Goal: Check status: Check status

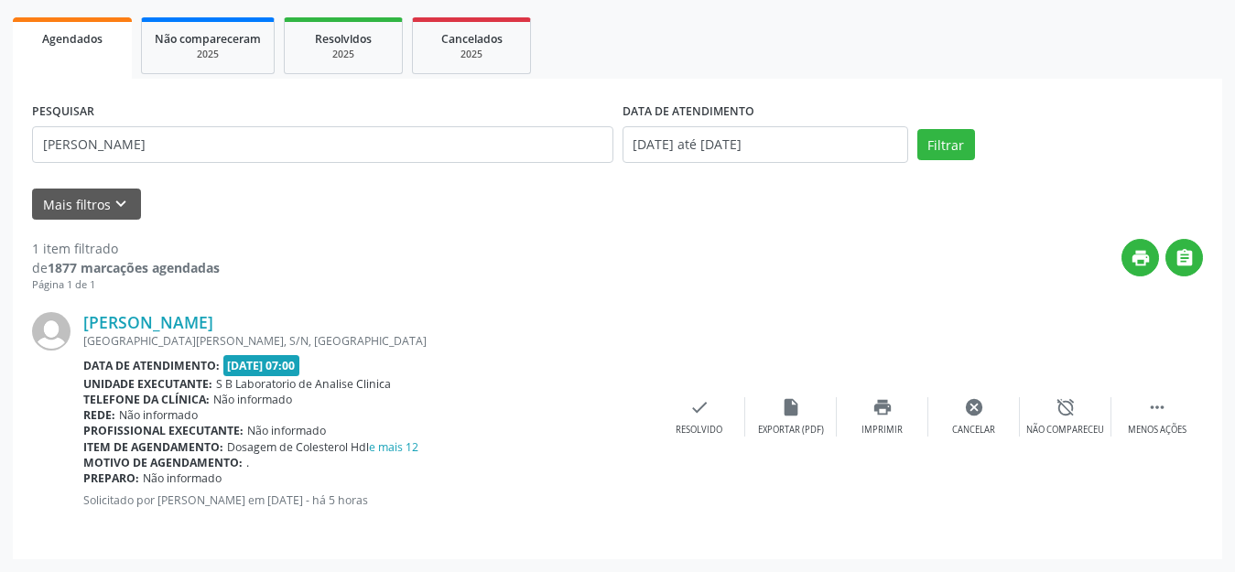
scroll to position [256, 0]
click at [691, 144] on input "[DATE] até [DATE]" at bounding box center [766, 144] width 286 height 37
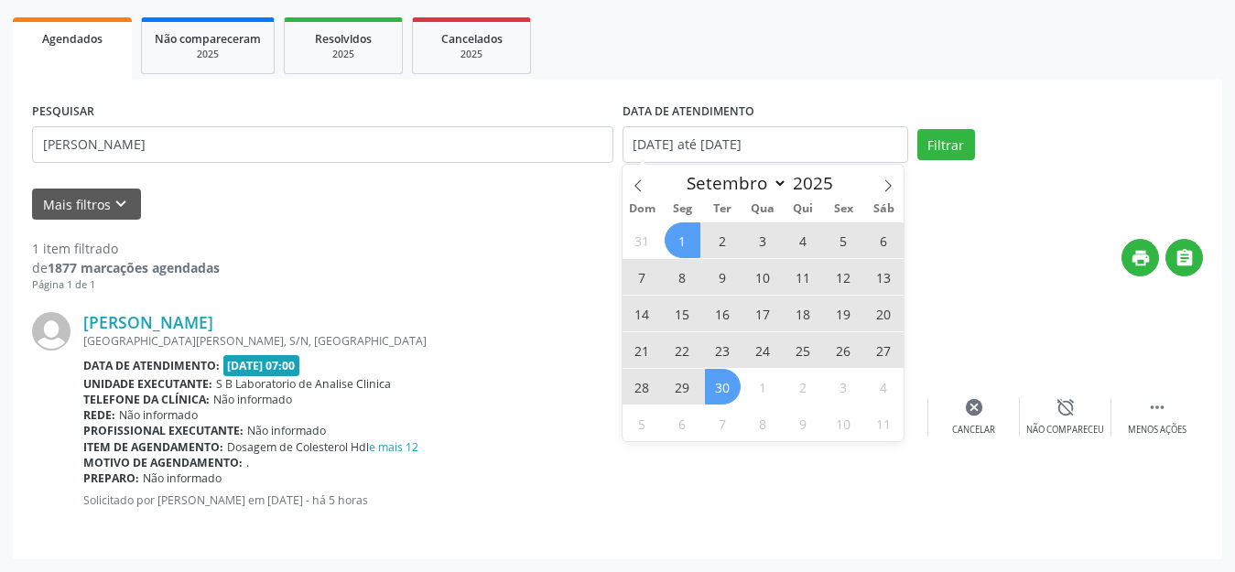
click at [969, 239] on div "print " at bounding box center [712, 266] width 984 height 54
click at [882, 153] on input "[DATE] até [DATE]" at bounding box center [766, 144] width 286 height 37
click at [716, 304] on span "16" at bounding box center [723, 314] width 36 height 36
type input "[DATE]"
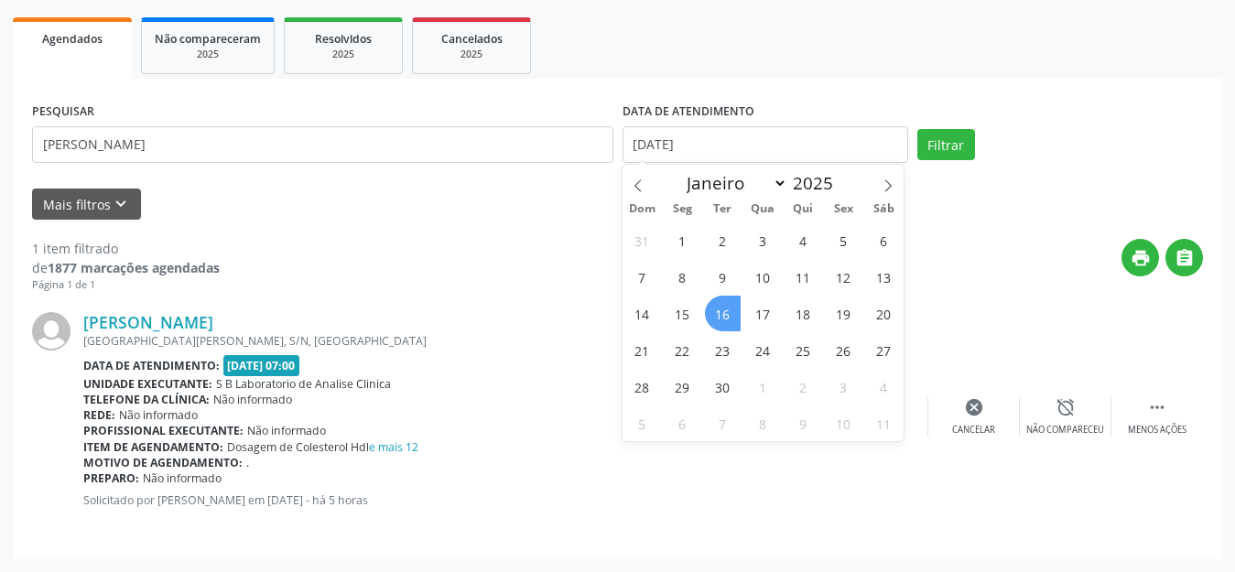
click at [721, 314] on span "16" at bounding box center [723, 314] width 36 height 36
select select "8"
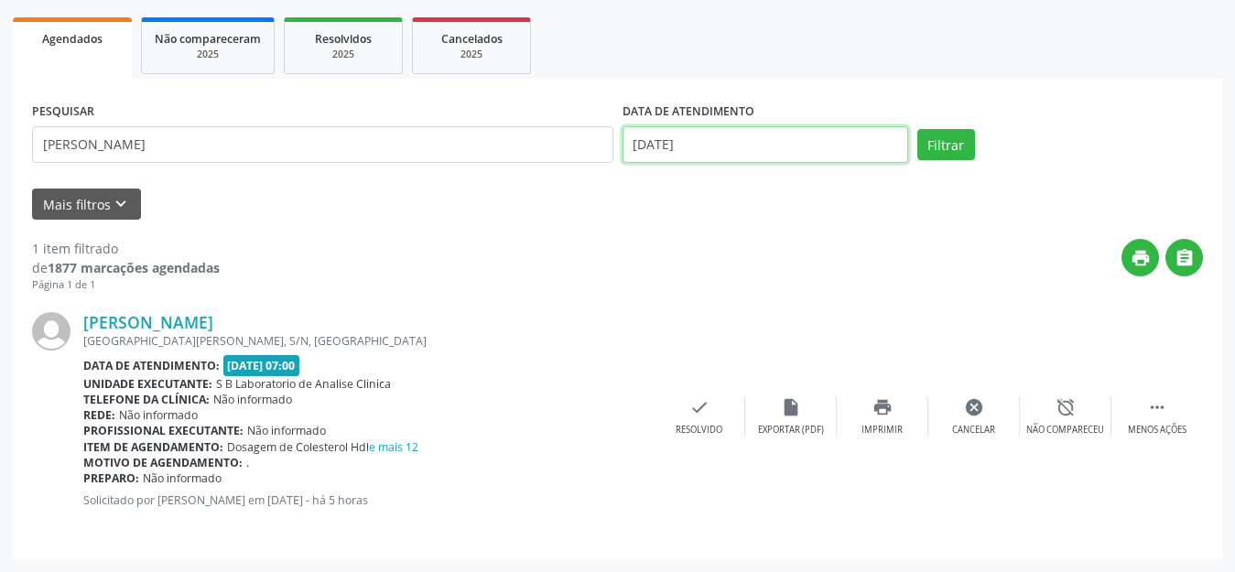
click at [771, 157] on input "[DATE]" at bounding box center [766, 144] width 286 height 37
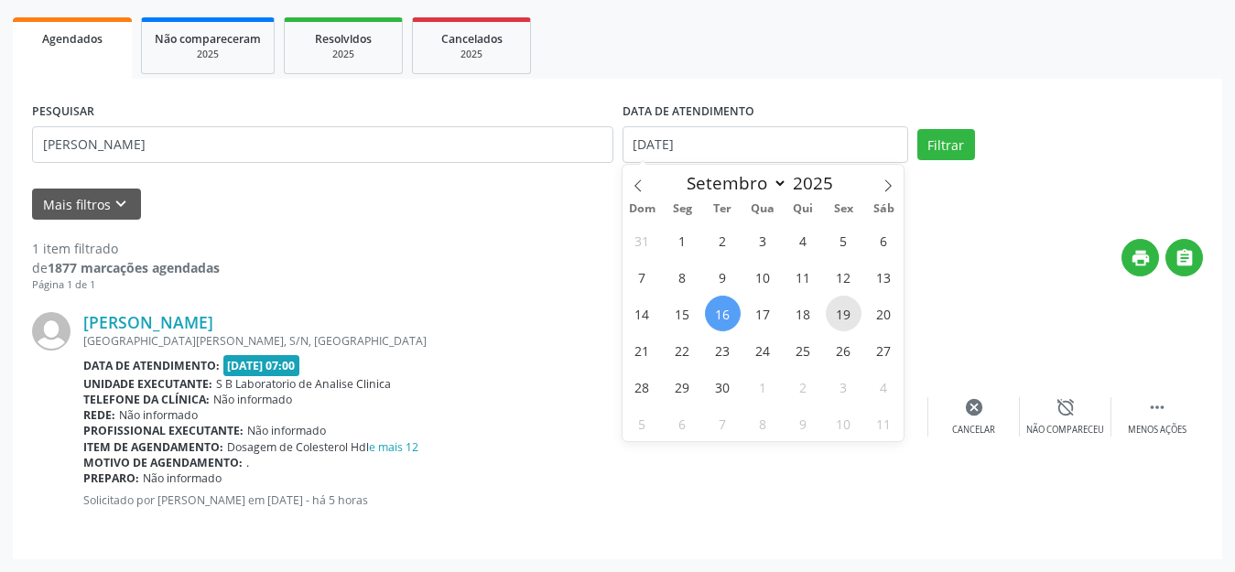
click at [851, 321] on span "19" at bounding box center [844, 314] width 36 height 36
type input "[DATE]"
click at [851, 321] on span "19" at bounding box center [844, 314] width 36 height 36
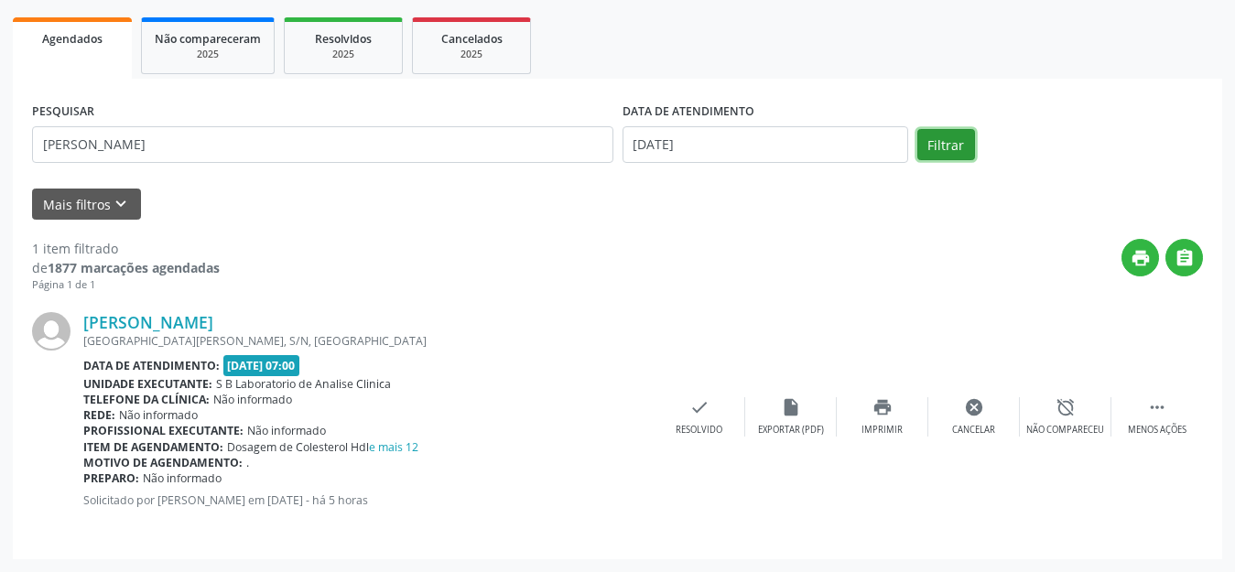
click at [944, 144] on button "Filtrar" at bounding box center [947, 144] width 58 height 31
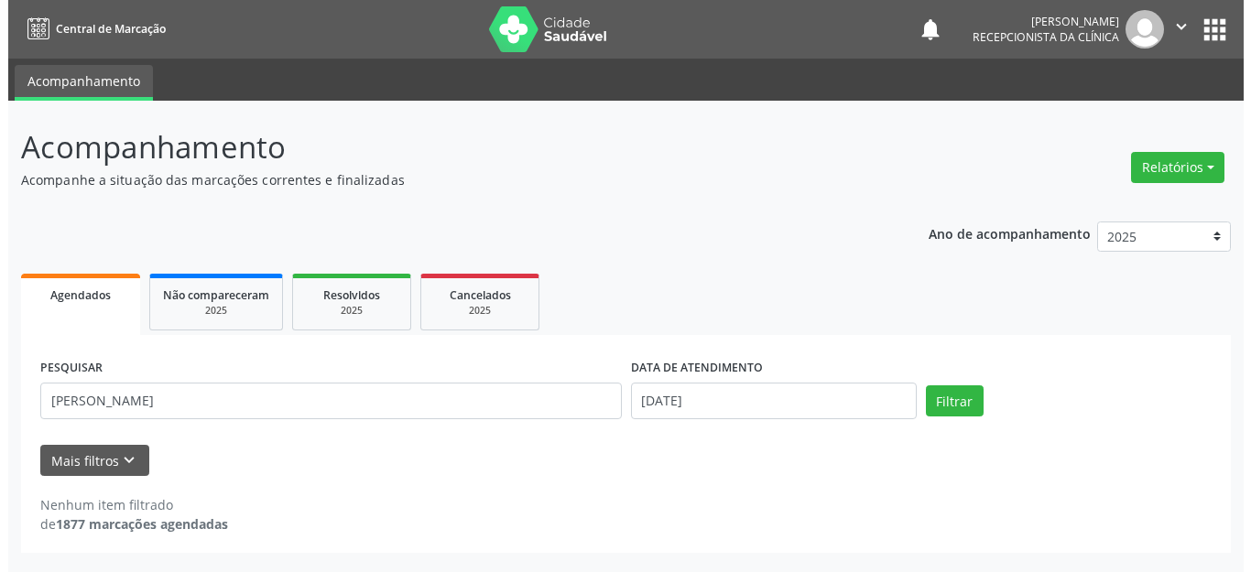
scroll to position [0, 0]
